Goal: Task Accomplishment & Management: Manage account settings

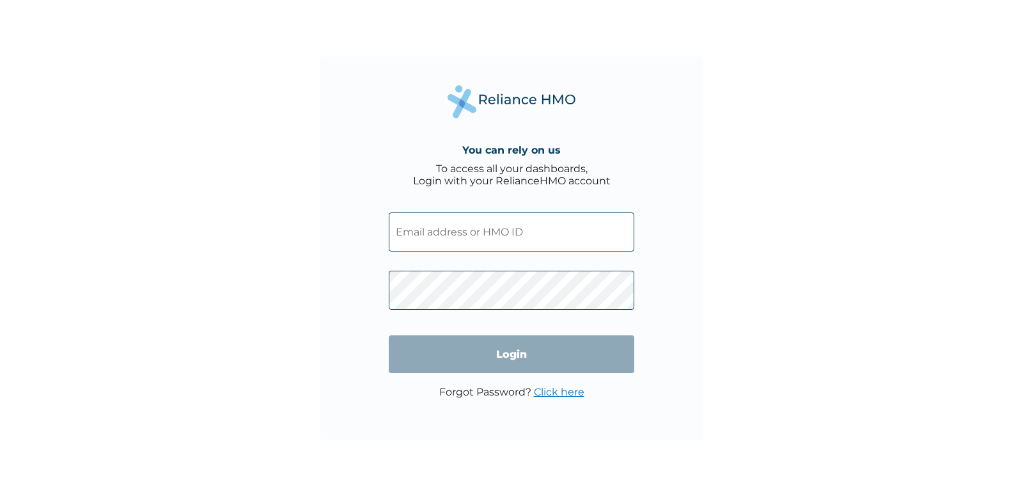
click at [465, 223] on input "text" at bounding box center [512, 231] width 246 height 39
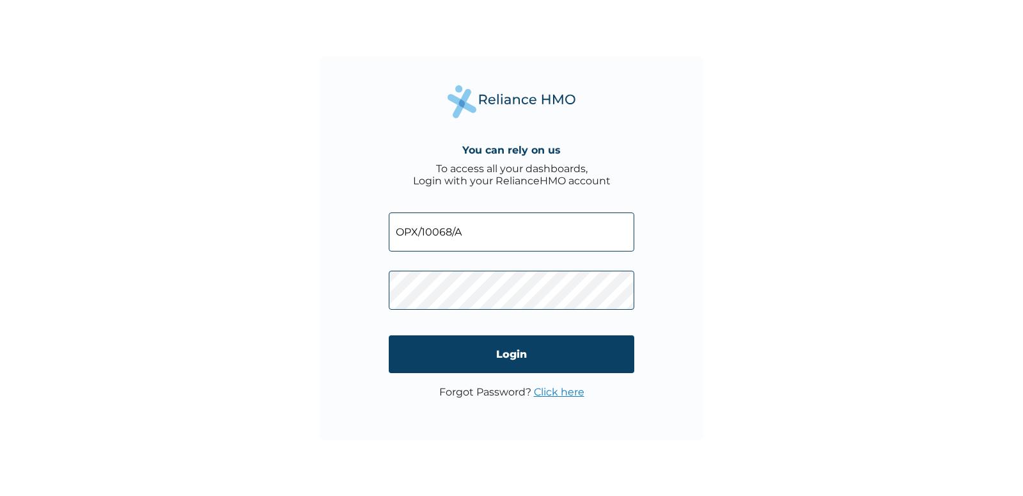
type input "OPX/10068/A"
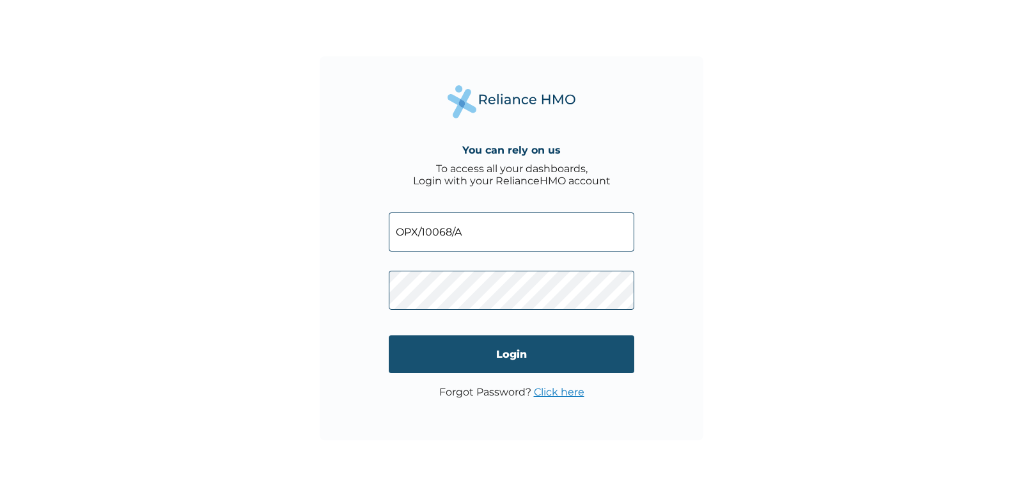
click at [542, 357] on input "Login" at bounding box center [512, 354] width 246 height 38
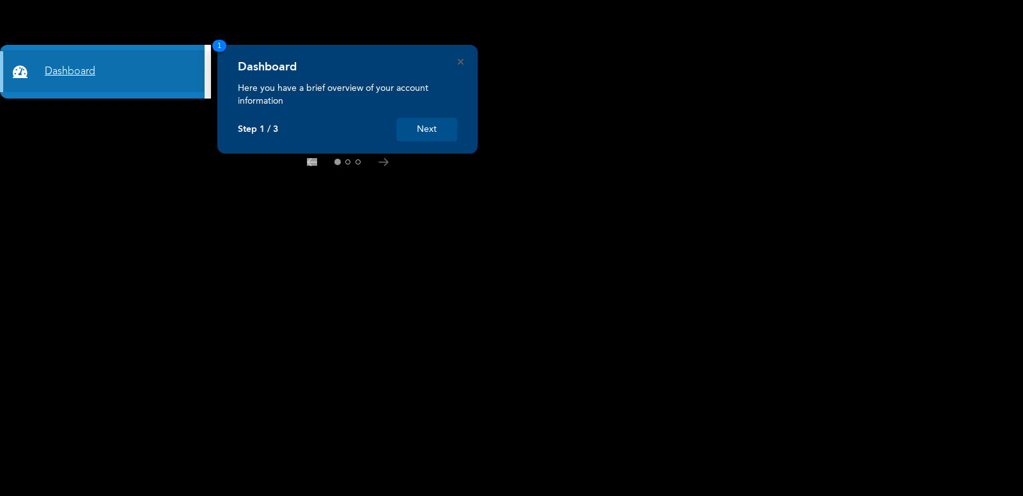
click at [105, 72] on link "Dashboard" at bounding box center [102, 71] width 205 height 41
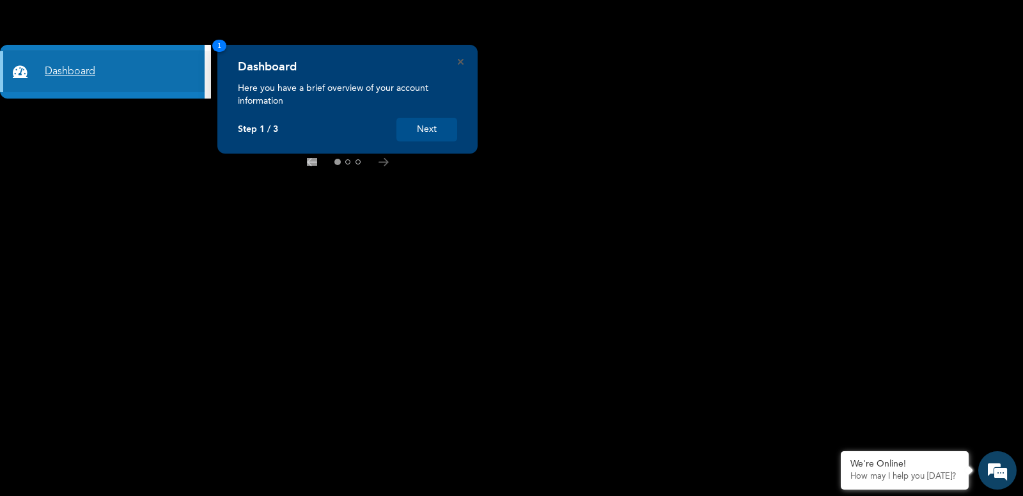
click at [66, 71] on link "Dashboard" at bounding box center [102, 71] width 205 height 41
click at [431, 129] on button "Next" at bounding box center [427, 130] width 61 height 24
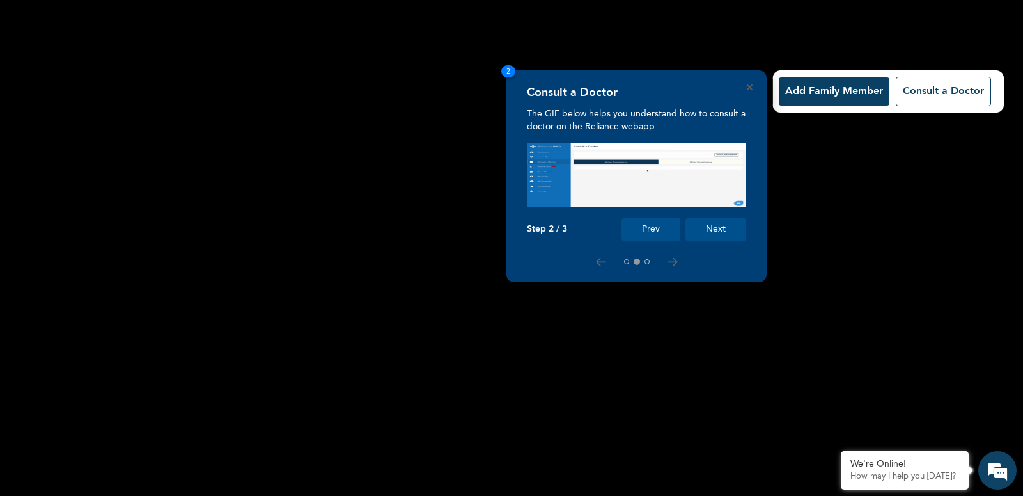
click at [812, 87] on button "Add Family Member" at bounding box center [834, 91] width 111 height 28
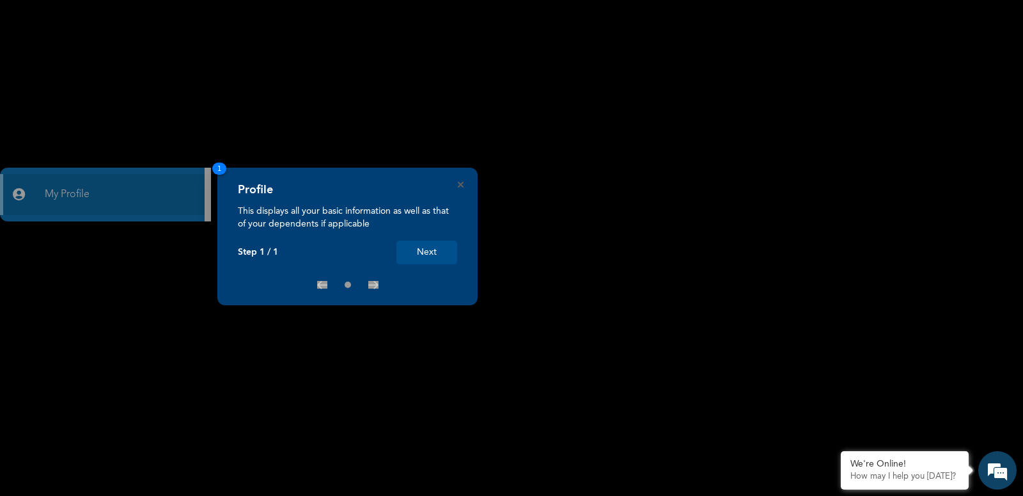
click at [429, 253] on button "Next" at bounding box center [427, 252] width 61 height 24
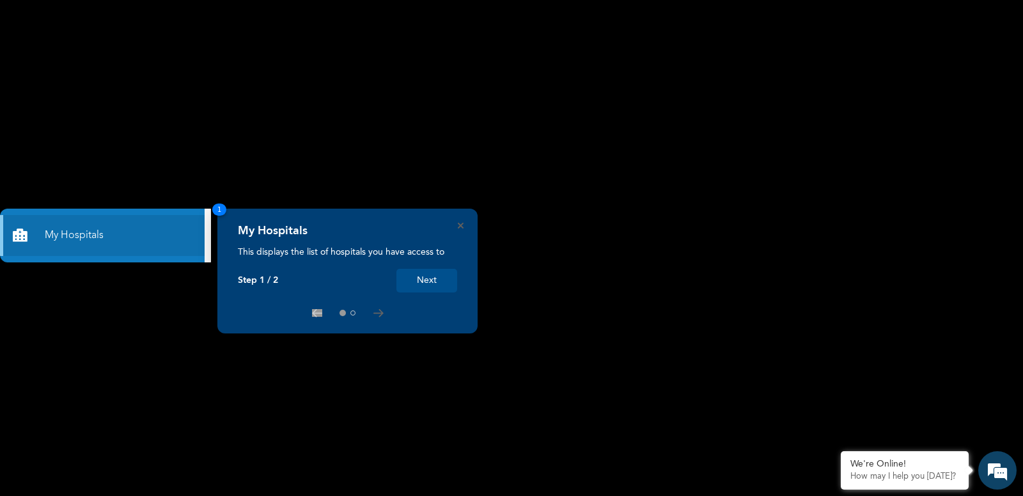
click at [440, 279] on button "Next" at bounding box center [427, 281] width 61 height 24
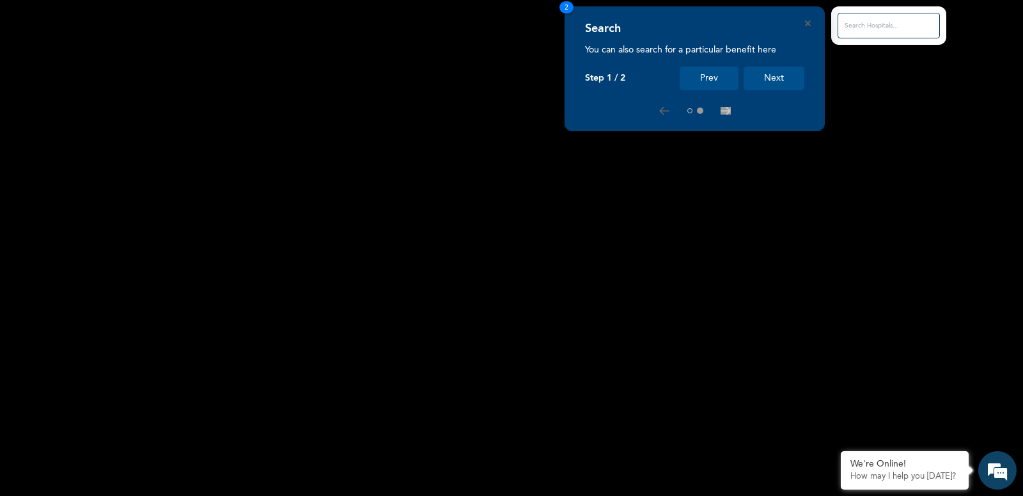
click at [778, 79] on button "Next" at bounding box center [774, 79] width 61 height 24
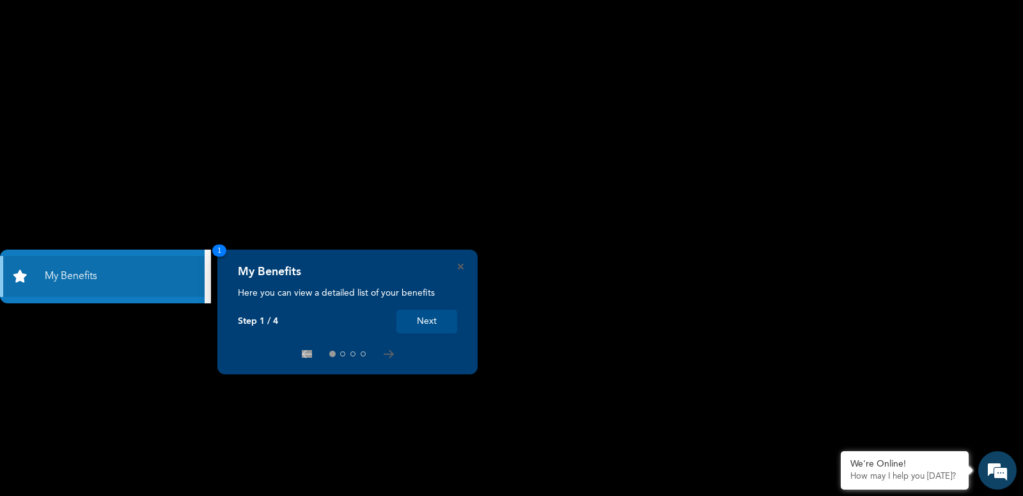
click at [427, 324] on button "Next" at bounding box center [427, 322] width 61 height 24
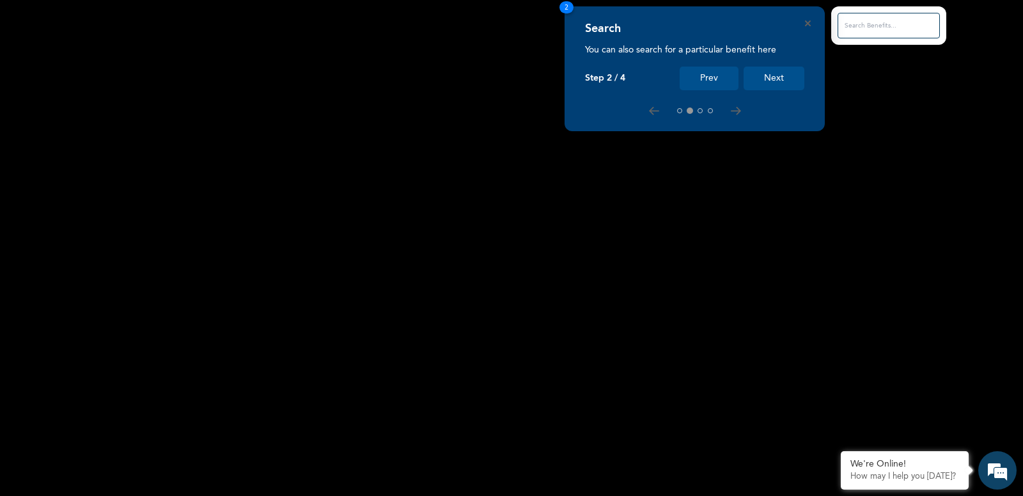
click at [775, 74] on button "Next" at bounding box center [774, 79] width 61 height 24
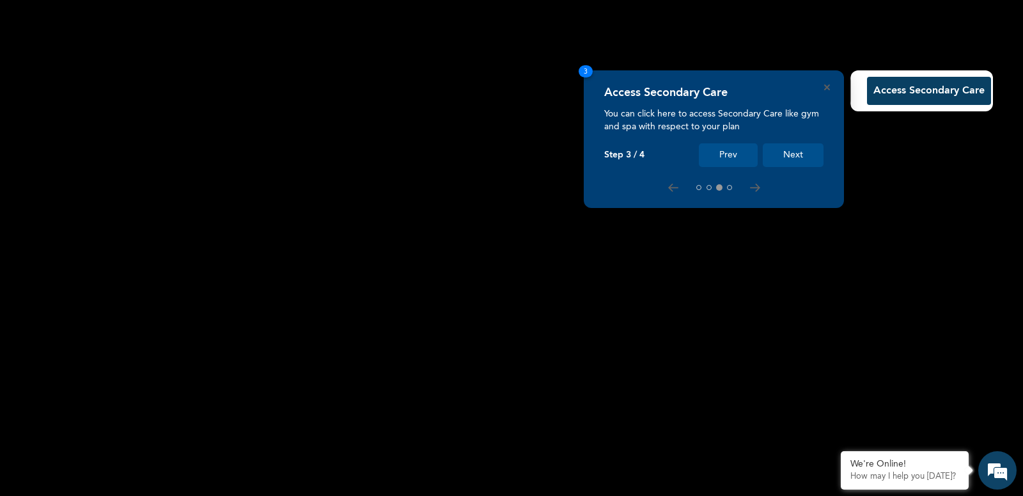
click at [786, 153] on button "Next" at bounding box center [793, 155] width 61 height 24
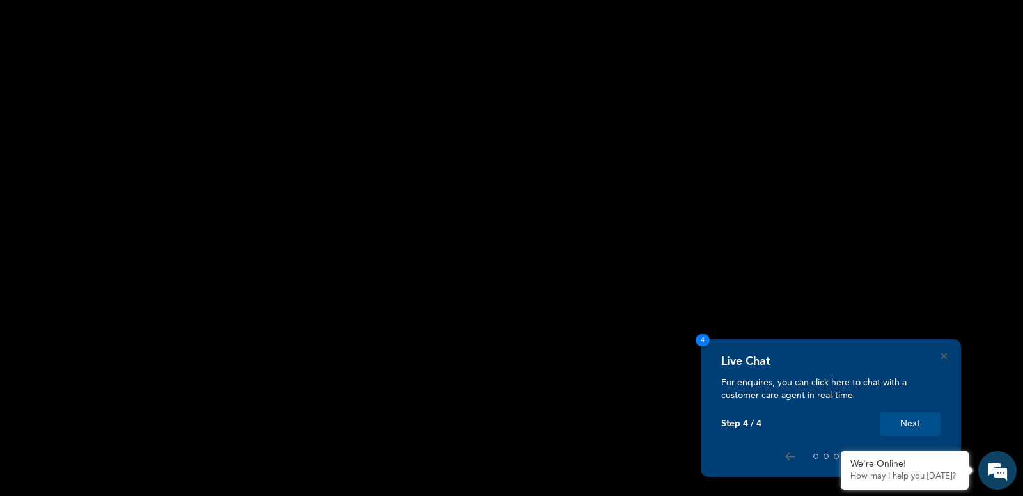
click at [947, 354] on div "Live Chat For enquires, you can click here to chat with a customer care agent i…" at bounding box center [831, 408] width 260 height 138
click at [905, 429] on button "Next" at bounding box center [910, 424] width 61 height 24
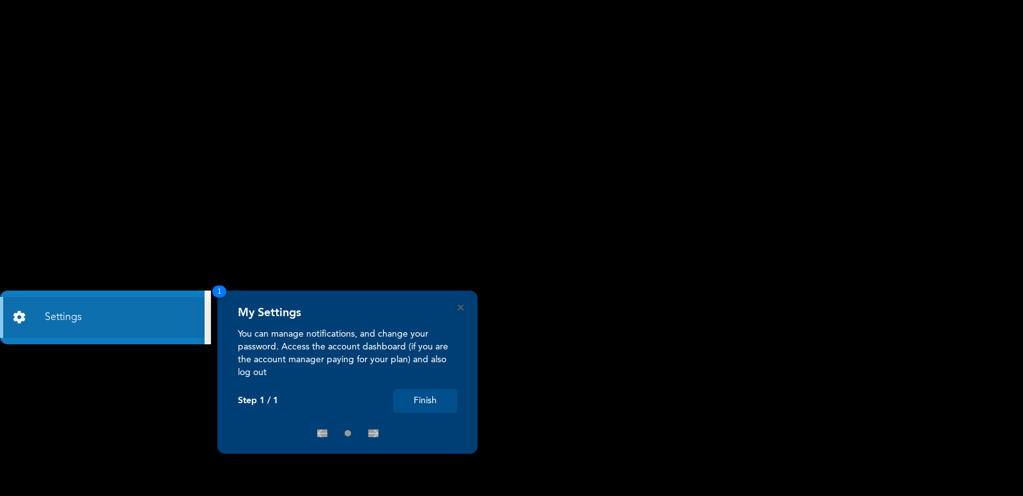
click at [434, 398] on button "Finish" at bounding box center [425, 401] width 64 height 24
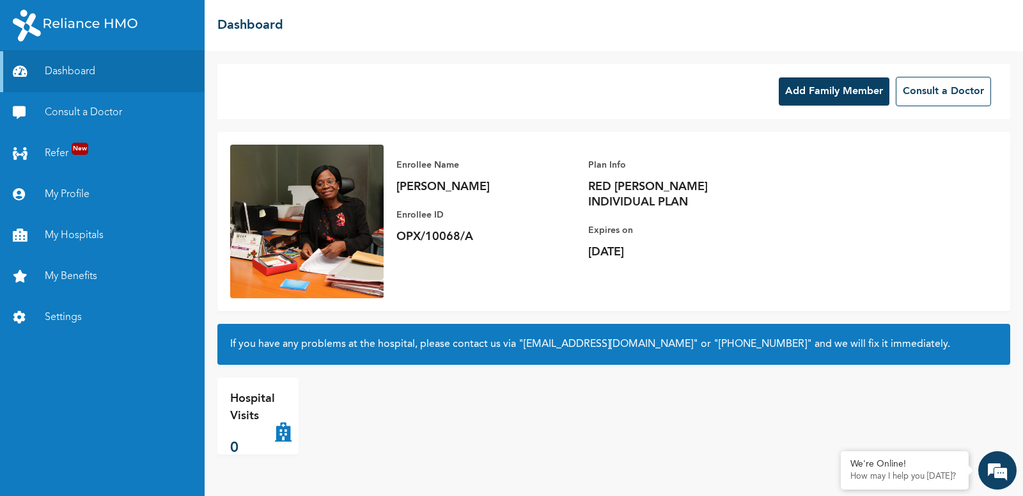
click at [822, 87] on button "Add Family Member" at bounding box center [834, 91] width 111 height 28
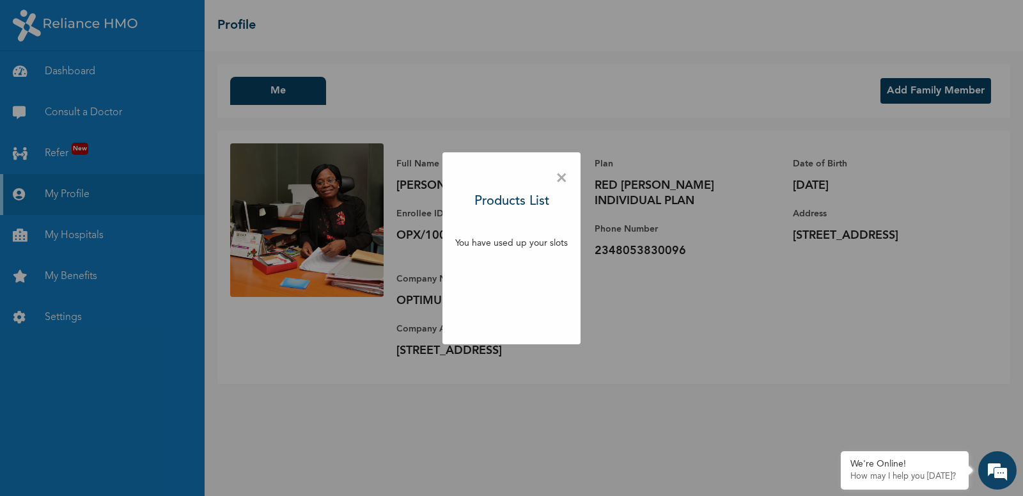
click at [560, 179] on span "×" at bounding box center [562, 178] width 12 height 27
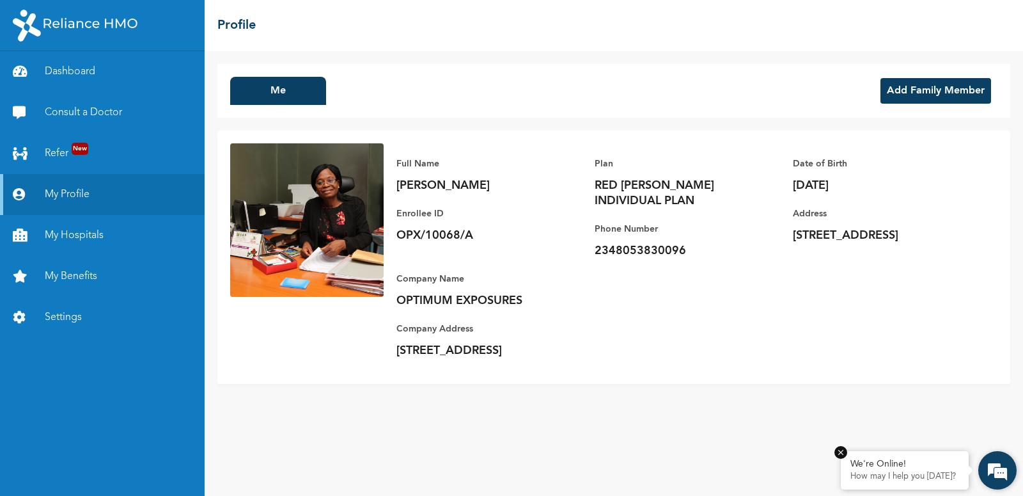
click at [872, 473] on p "How may I help you [DATE]?" at bounding box center [905, 476] width 109 height 10
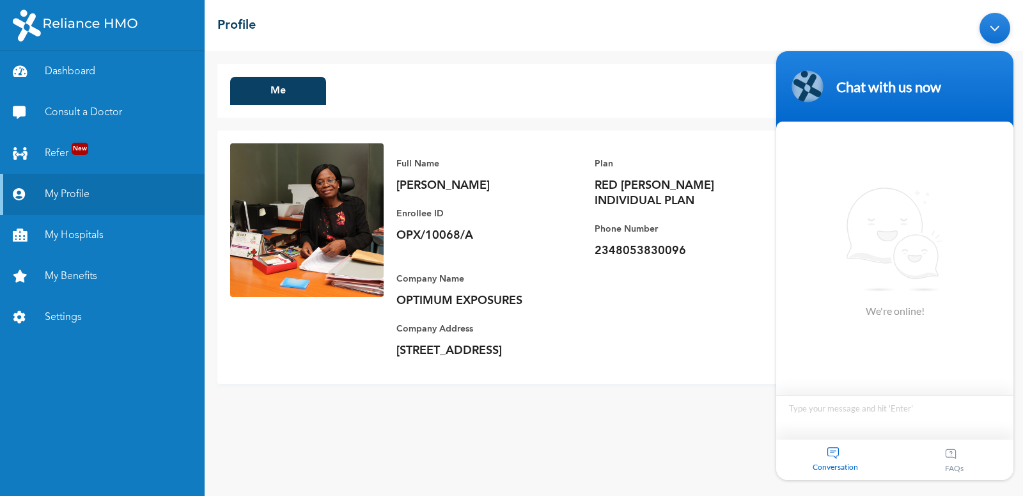
click at [798, 412] on textarea "Type your message and hit 'Enter'" at bounding box center [894, 417] width 237 height 45
type textarea "HELLO"
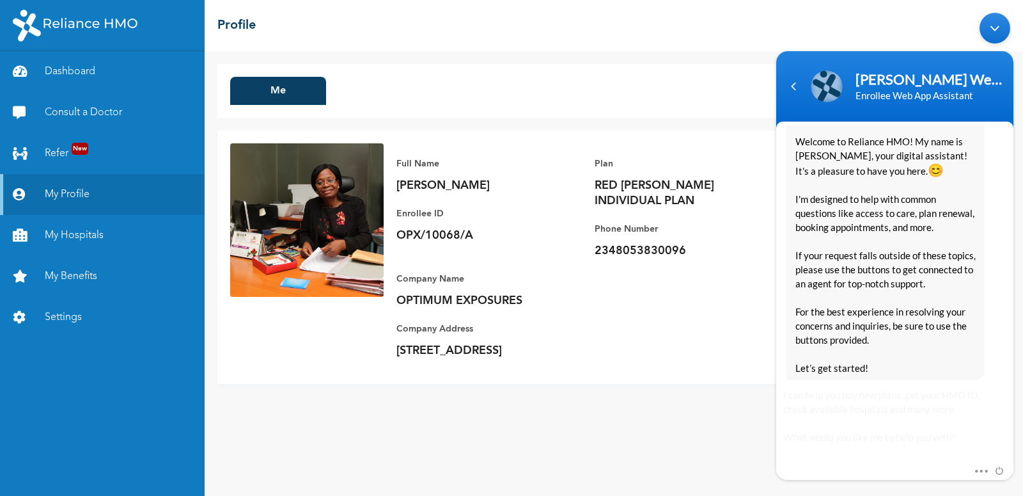
scroll to position [246, 0]
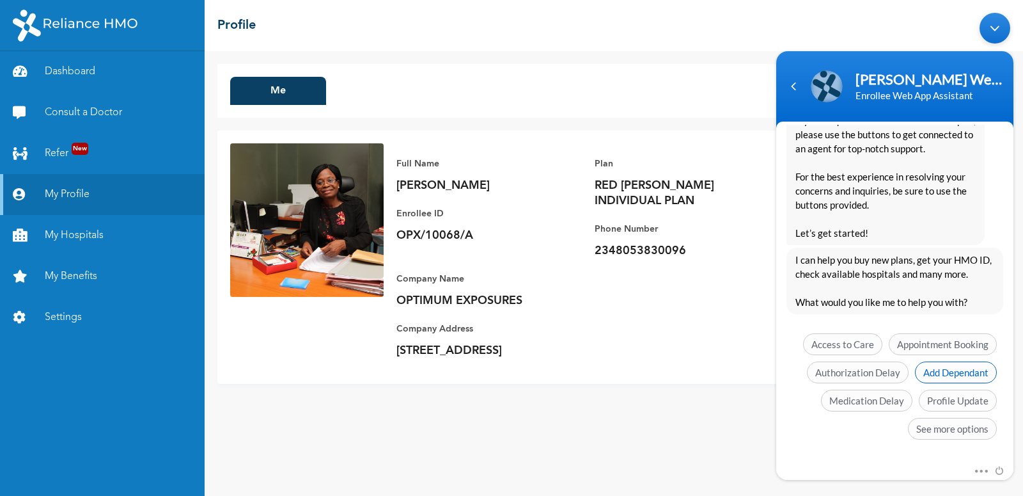
click at [951, 372] on span "Add Dependant" at bounding box center [956, 372] width 82 height 22
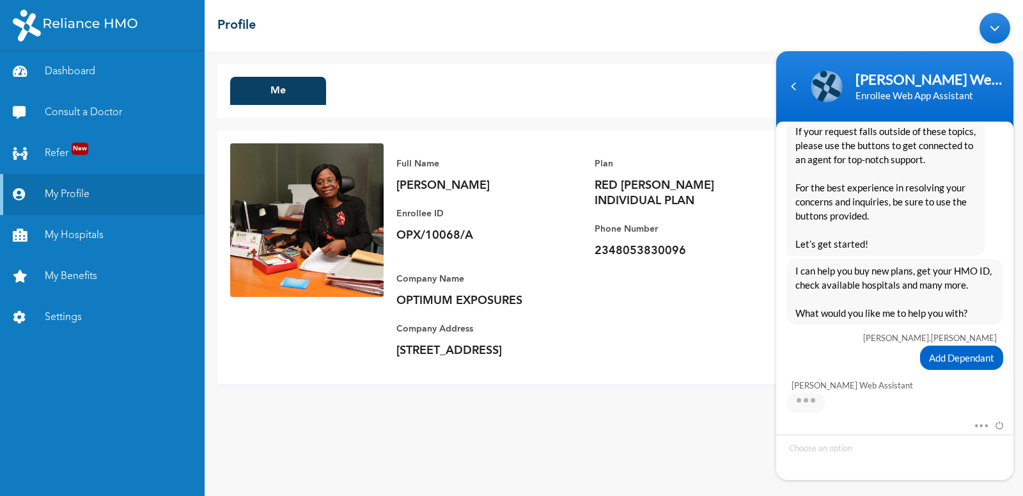
scroll to position [299, 0]
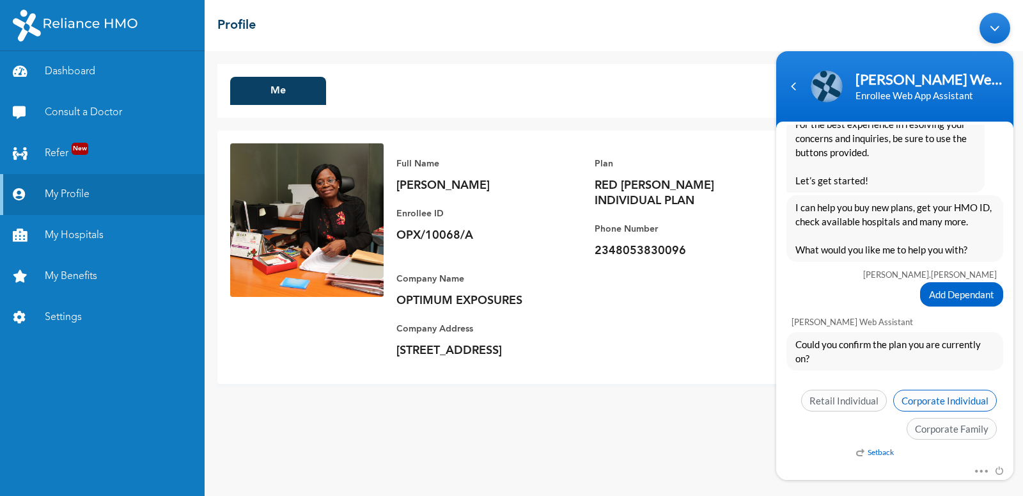
click at [926, 395] on span "Corporate Individual" at bounding box center [945, 400] width 104 height 22
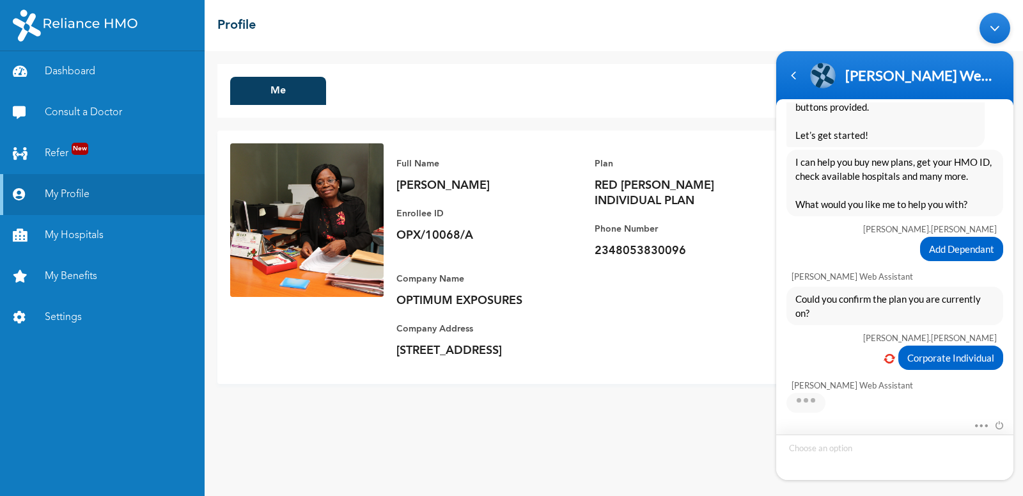
scroll to position [343, 0]
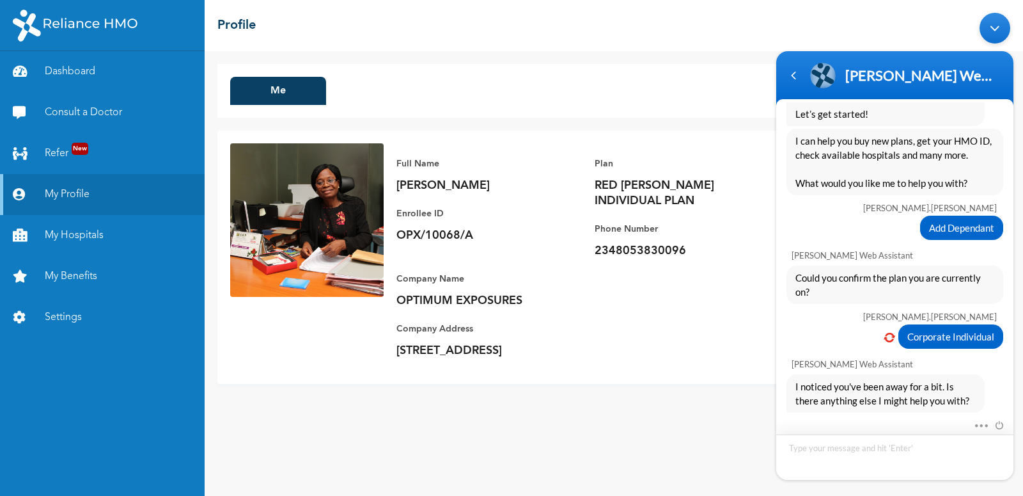
click at [845, 448] on textarea "Type your message and hit 'Enter'" at bounding box center [894, 456] width 237 height 45
type textarea "yes"
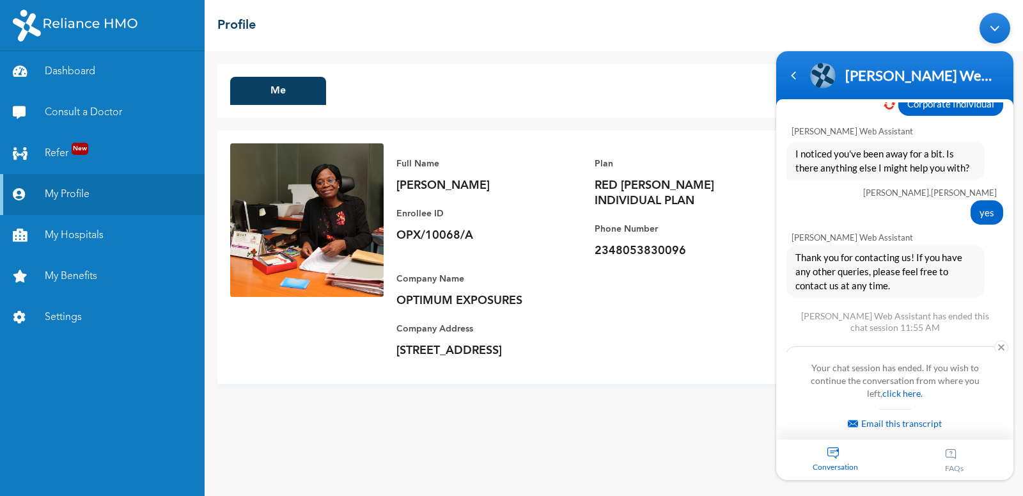
scroll to position [605, 0]
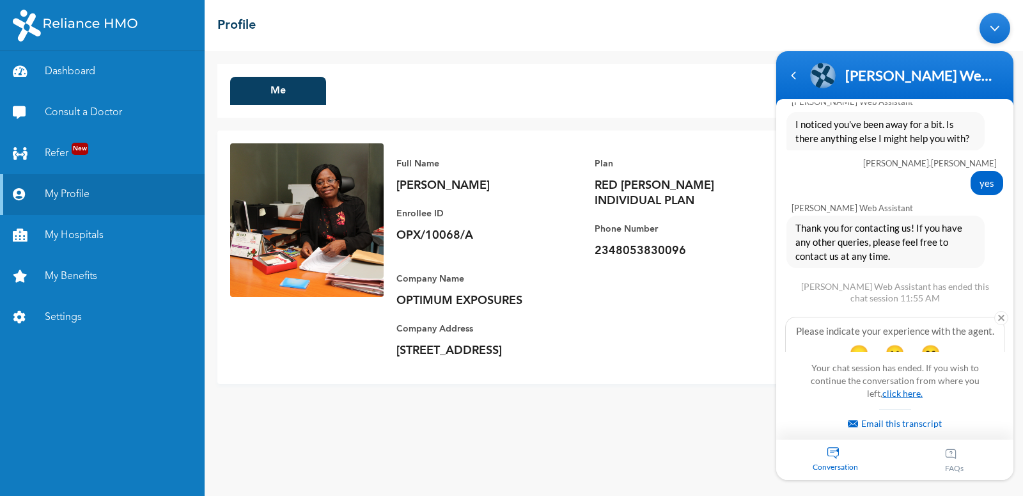
click at [894, 394] on link "click here." at bounding box center [903, 393] width 40 height 11
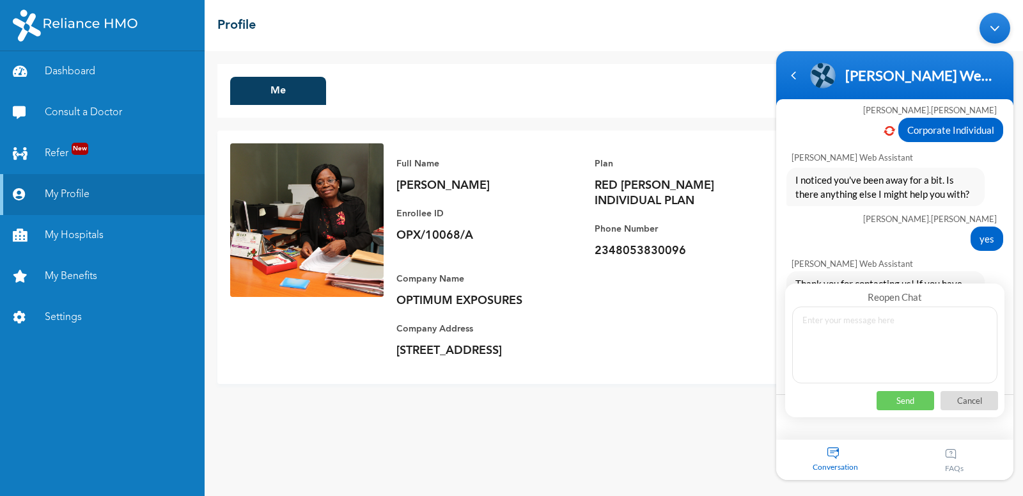
scroll to position [487, 0]
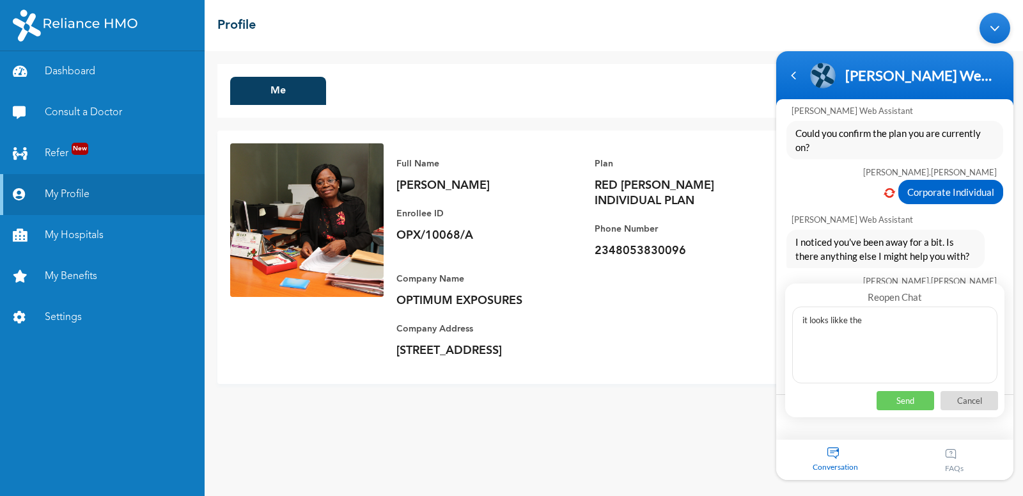
click at [838, 321] on textarea "it looks likke the" at bounding box center [894, 344] width 205 height 77
click at [824, 320] on textarea "it looks like the" at bounding box center [894, 344] width 205 height 77
click at [890, 322] on textarea "it seems like the" at bounding box center [894, 344] width 205 height 77
drag, startPoint x: 900, startPoint y: 322, endPoint x: 939, endPoint y: 330, distance: 39.3
click at [902, 322] on textarea "it seems like the communiacation abruptly ended" at bounding box center [894, 344] width 205 height 77
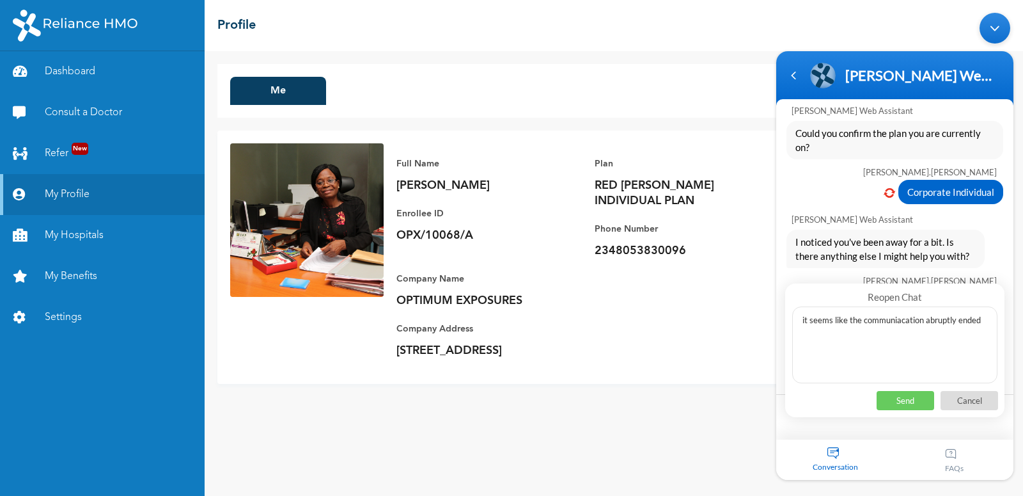
click at [927, 355] on textarea "it seems like the communiacation abruptly ended" at bounding box center [894, 344] width 205 height 77
click at [901, 319] on textarea "it seems like the communiacation abruptly ended" at bounding box center [894, 344] width 205 height 77
type textarea "it seems like the communication abruptly ended"
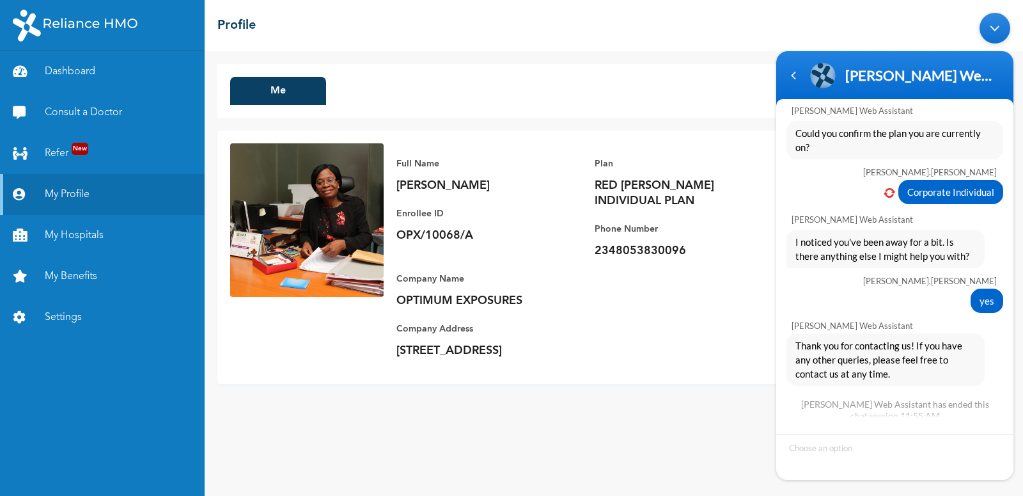
scroll to position [611, 0]
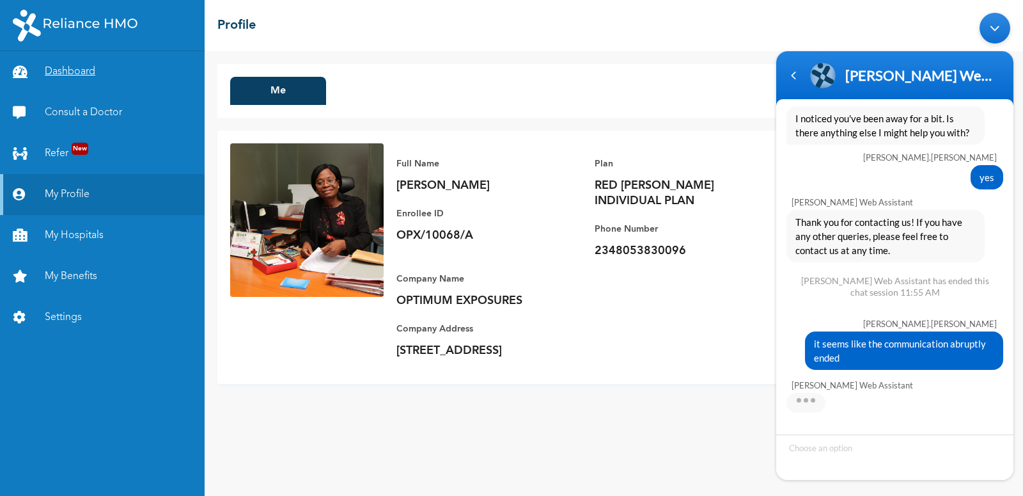
click at [72, 63] on link "Dashboard" at bounding box center [102, 71] width 205 height 41
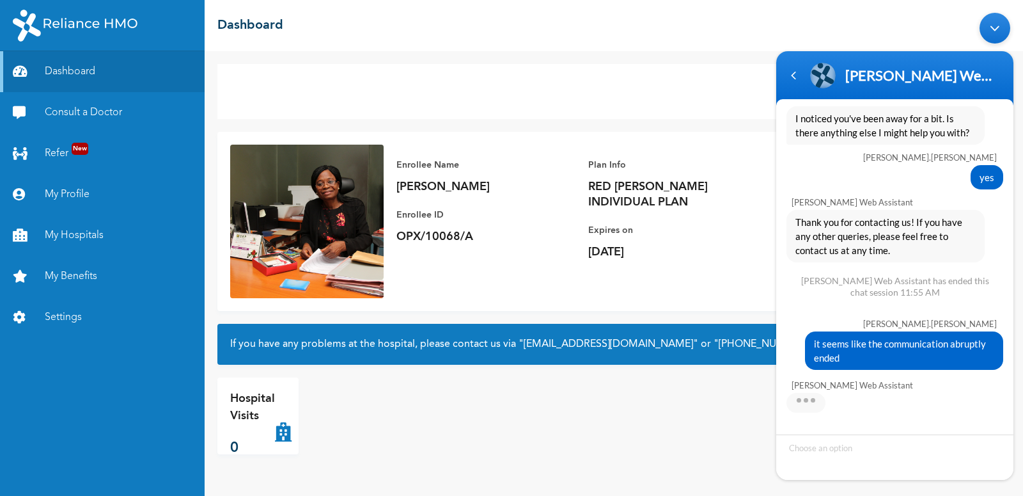
click at [996, 29] on div "Minimize live chat window" at bounding box center [995, 28] width 31 height 31
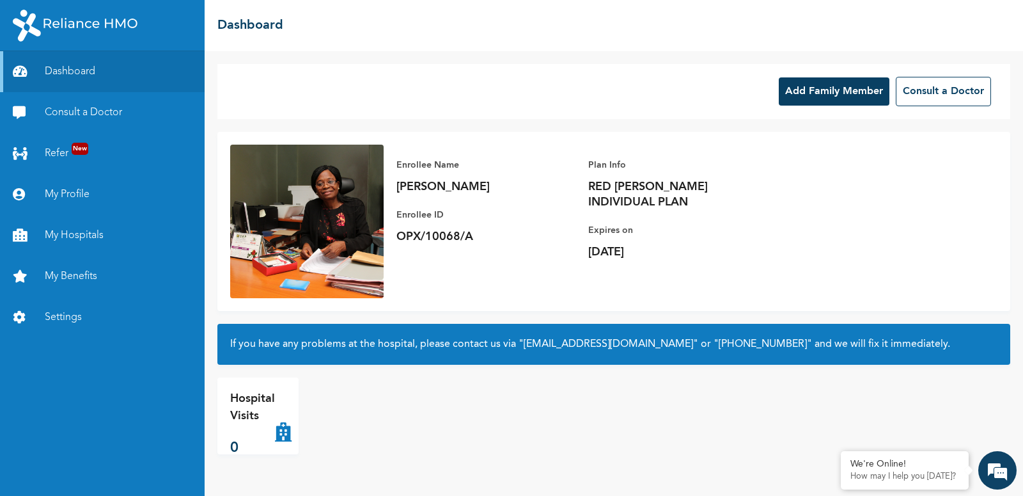
click at [829, 90] on button "Add Family Member" at bounding box center [834, 91] width 111 height 28
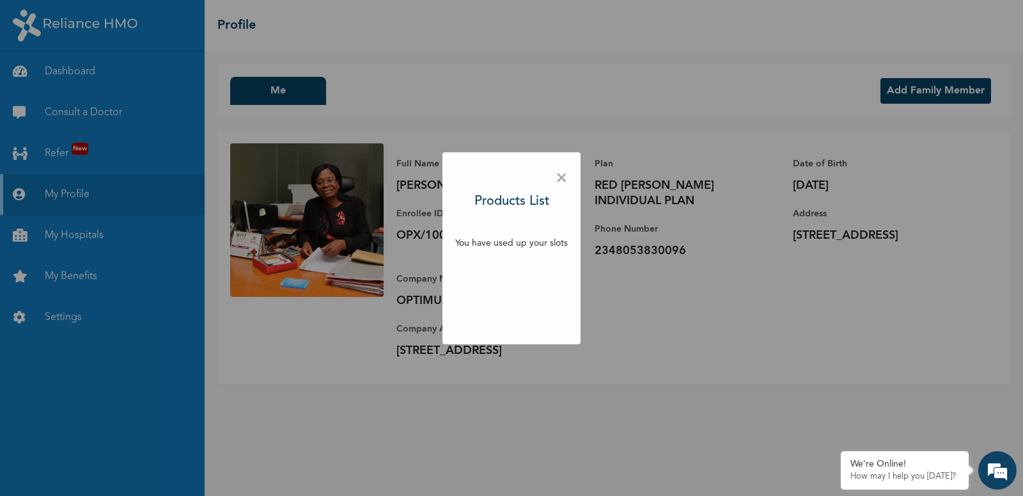
click at [564, 178] on span "×" at bounding box center [562, 178] width 12 height 27
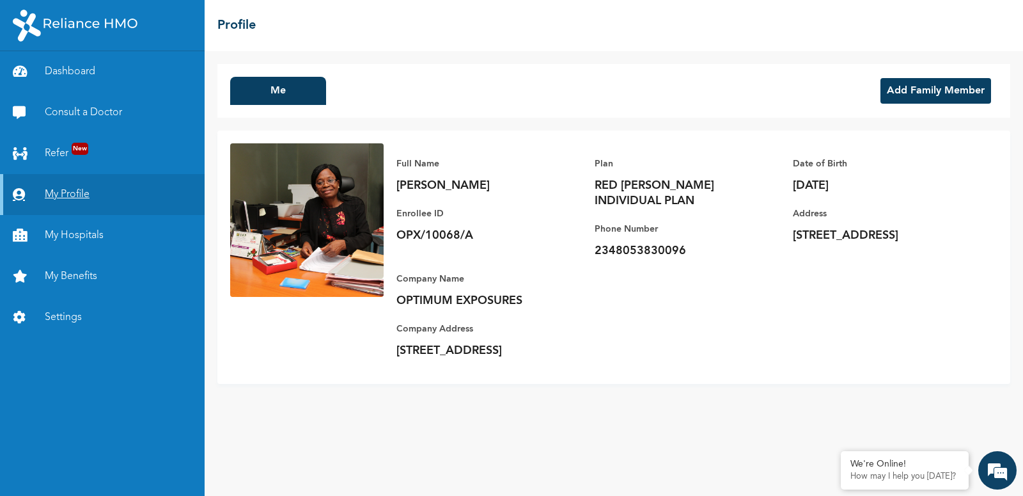
click at [77, 197] on link "My Profile" at bounding box center [102, 194] width 205 height 41
click at [769, 61] on div "Me Add Family Member Full Name Omoregie Gloria Enrollee ID OPX/10068/A Plan RED…" at bounding box center [614, 273] width 819 height 444
click at [87, 279] on link "My Benefits" at bounding box center [102, 276] width 205 height 41
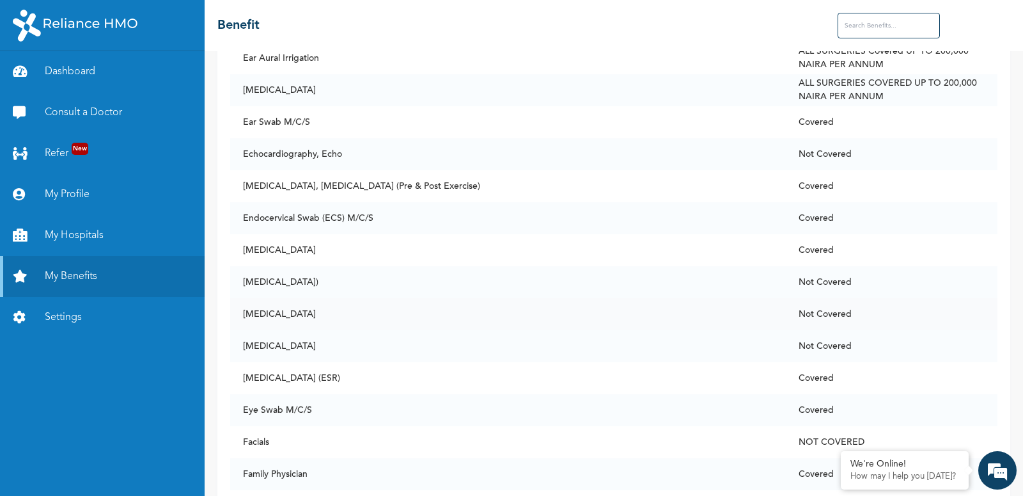
scroll to position [2579, 0]
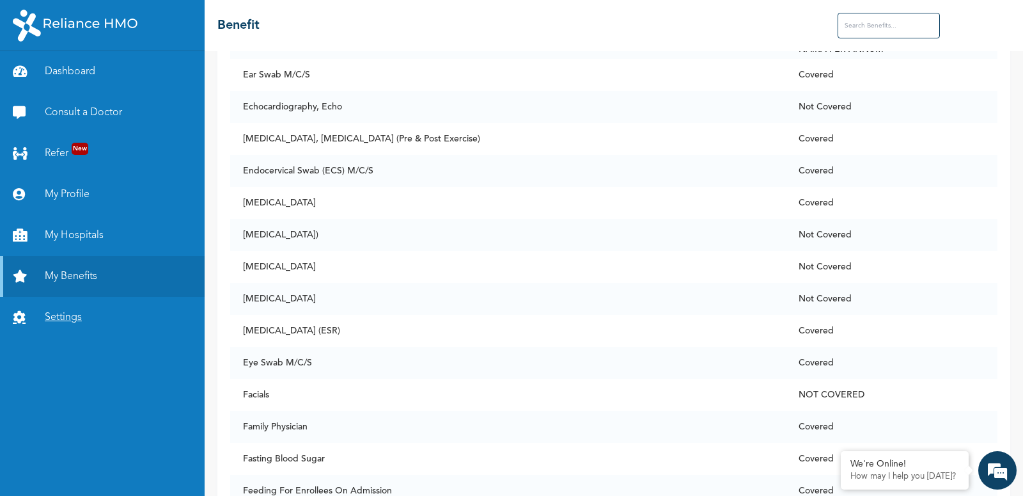
click at [76, 321] on link "Settings" at bounding box center [102, 317] width 205 height 41
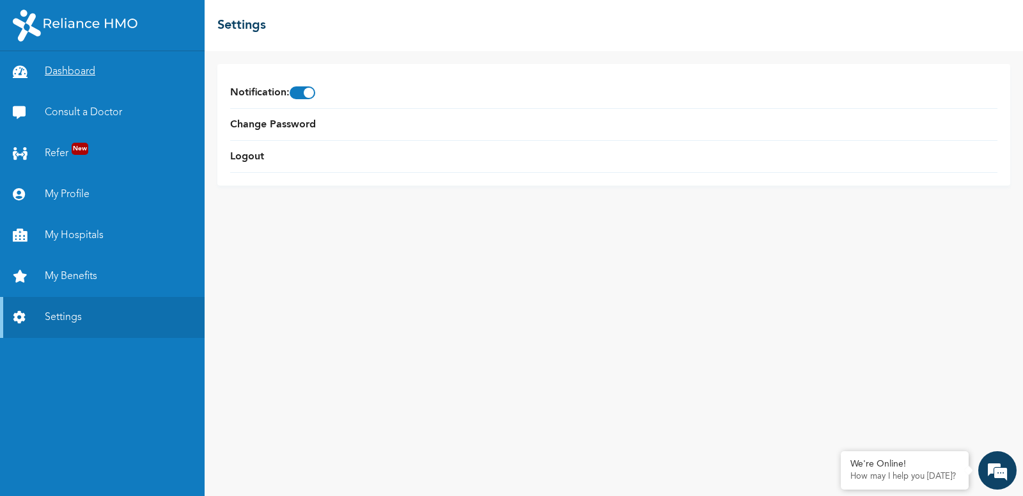
click at [69, 70] on link "Dashboard" at bounding box center [102, 71] width 205 height 41
